Goal: Download file/media

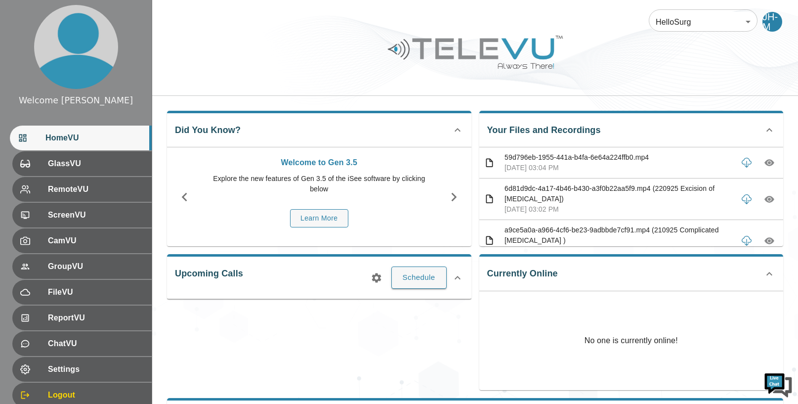
click at [560, 69] on img at bounding box center [476, 52] width 178 height 41
click at [768, 199] on icon "button" at bounding box center [770, 199] width 10 height 10
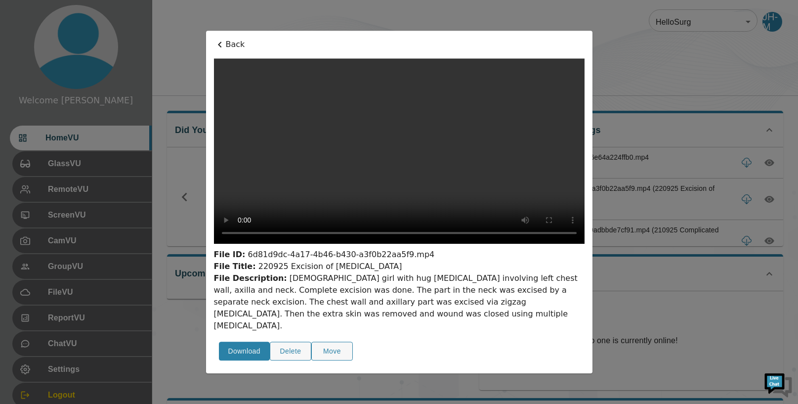
click at [236, 342] on button "Download" at bounding box center [244, 351] width 51 height 19
